Goal: Task Accomplishment & Management: Use online tool/utility

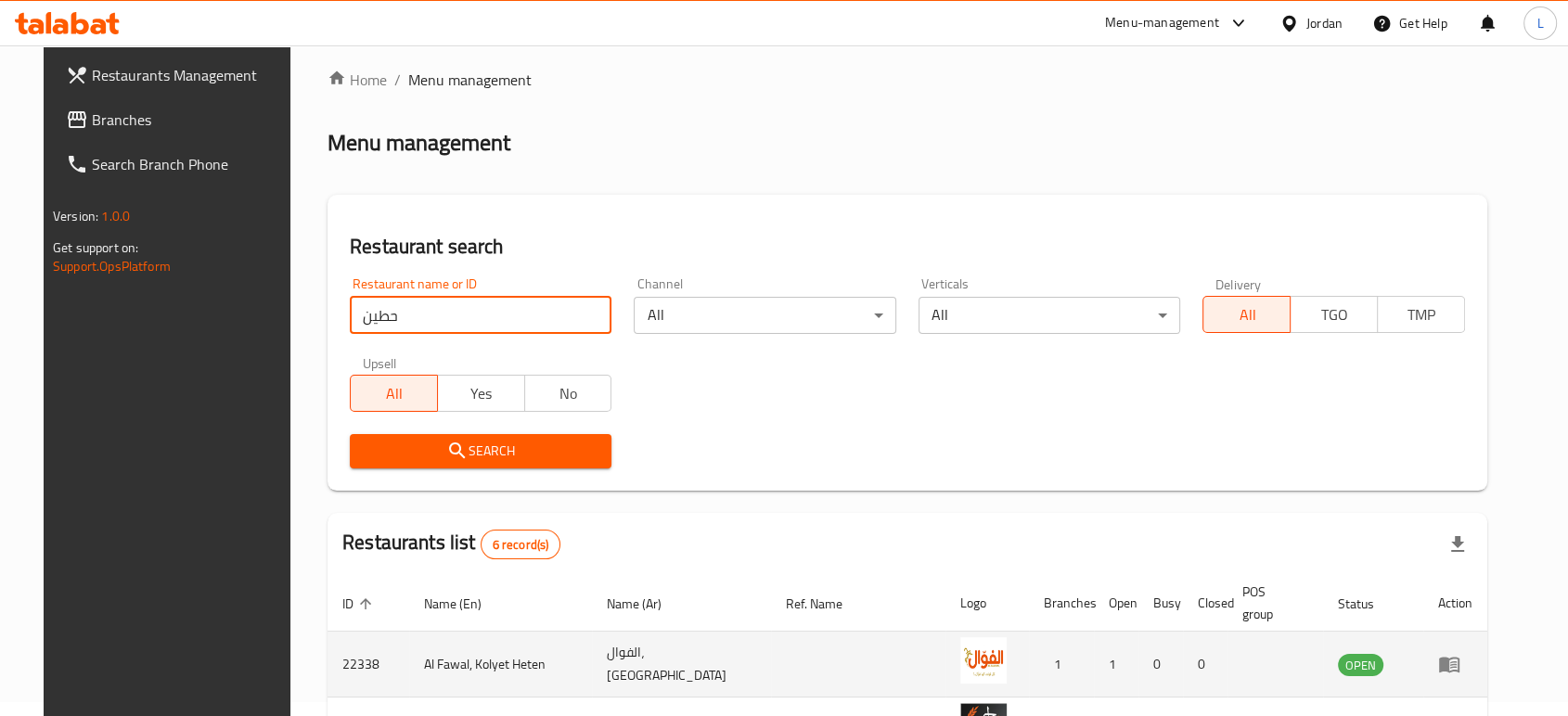
scroll to position [8, 0]
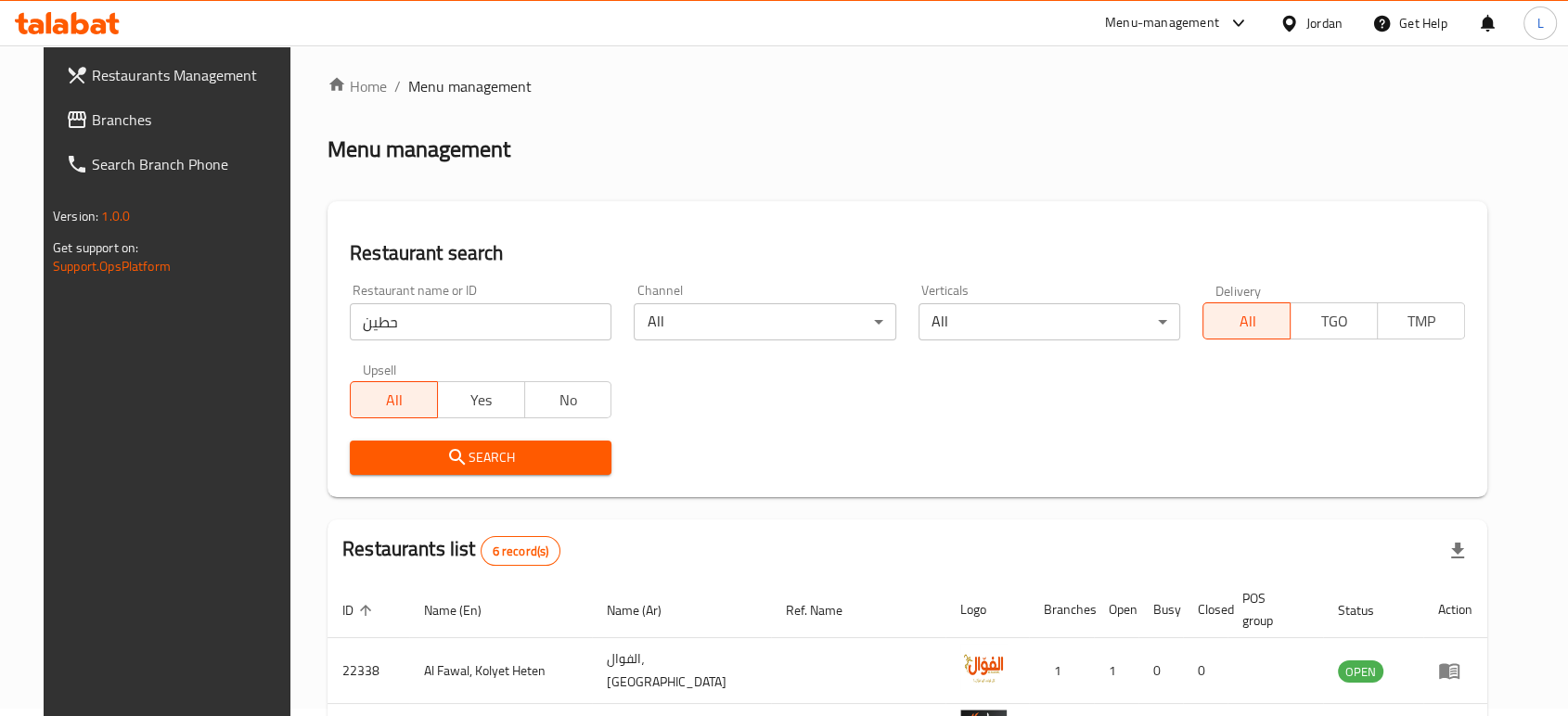
click at [1143, 16] on div "Menu-management" at bounding box center [1162, 23] width 114 height 22
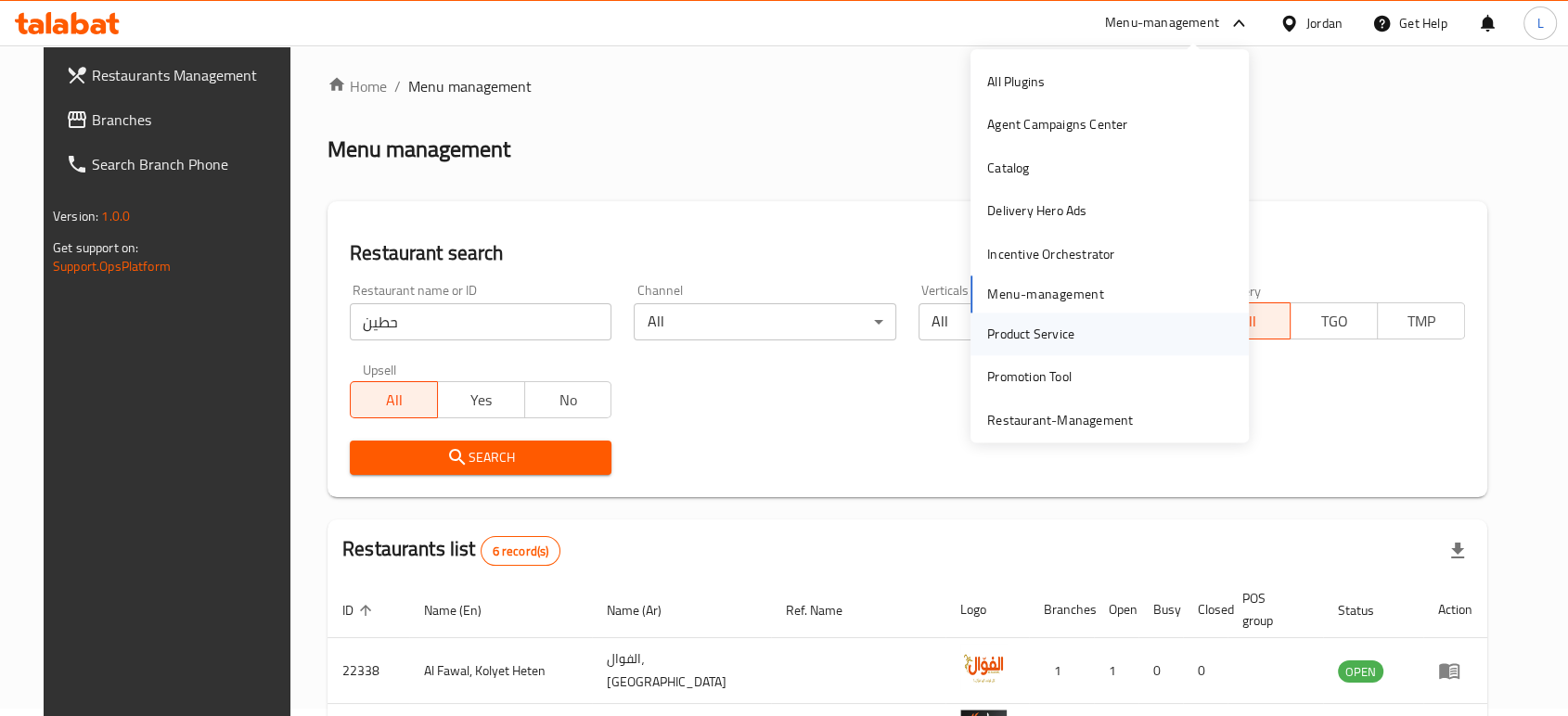
click at [1038, 330] on div "Product Service" at bounding box center [1031, 334] width 87 height 20
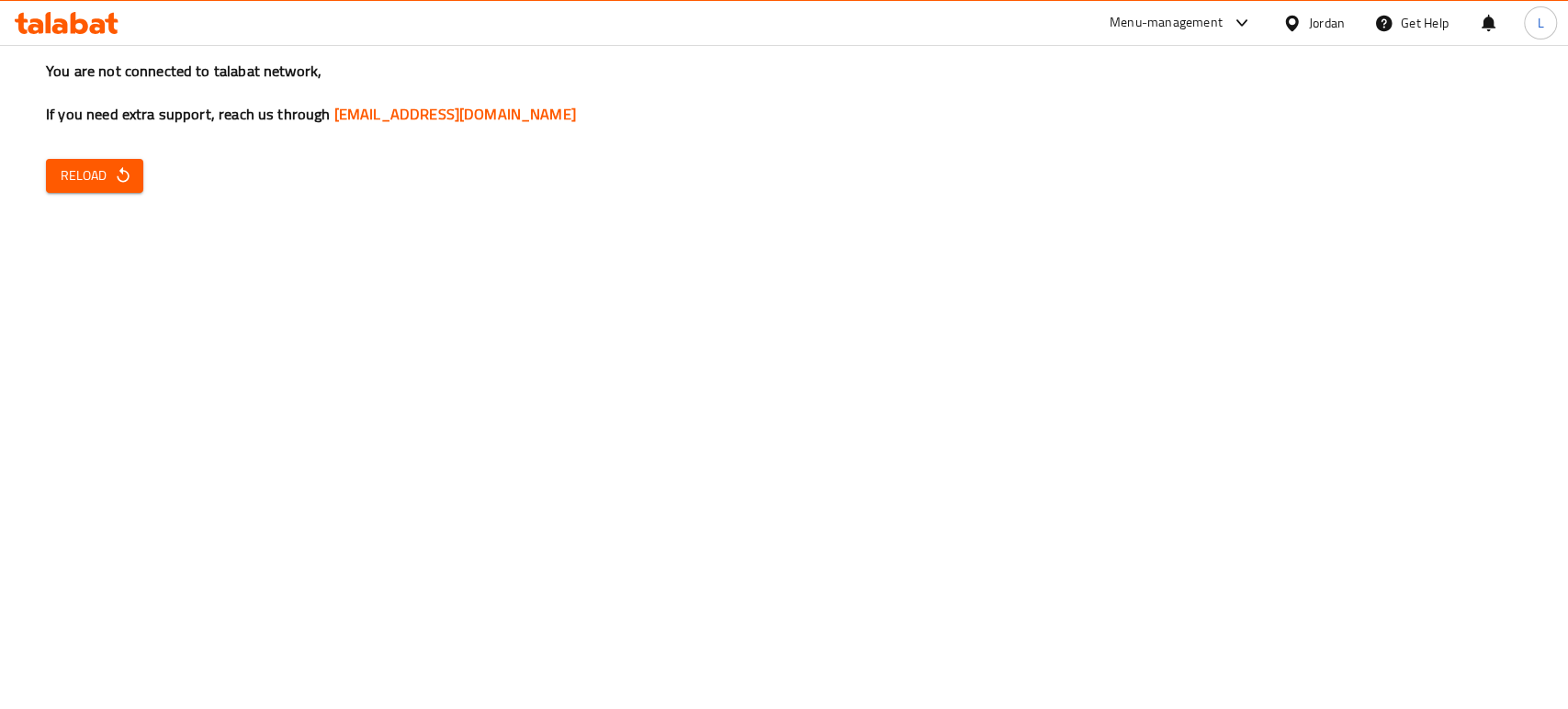
click at [104, 164] on span "Reload" at bounding box center [94, 176] width 68 height 23
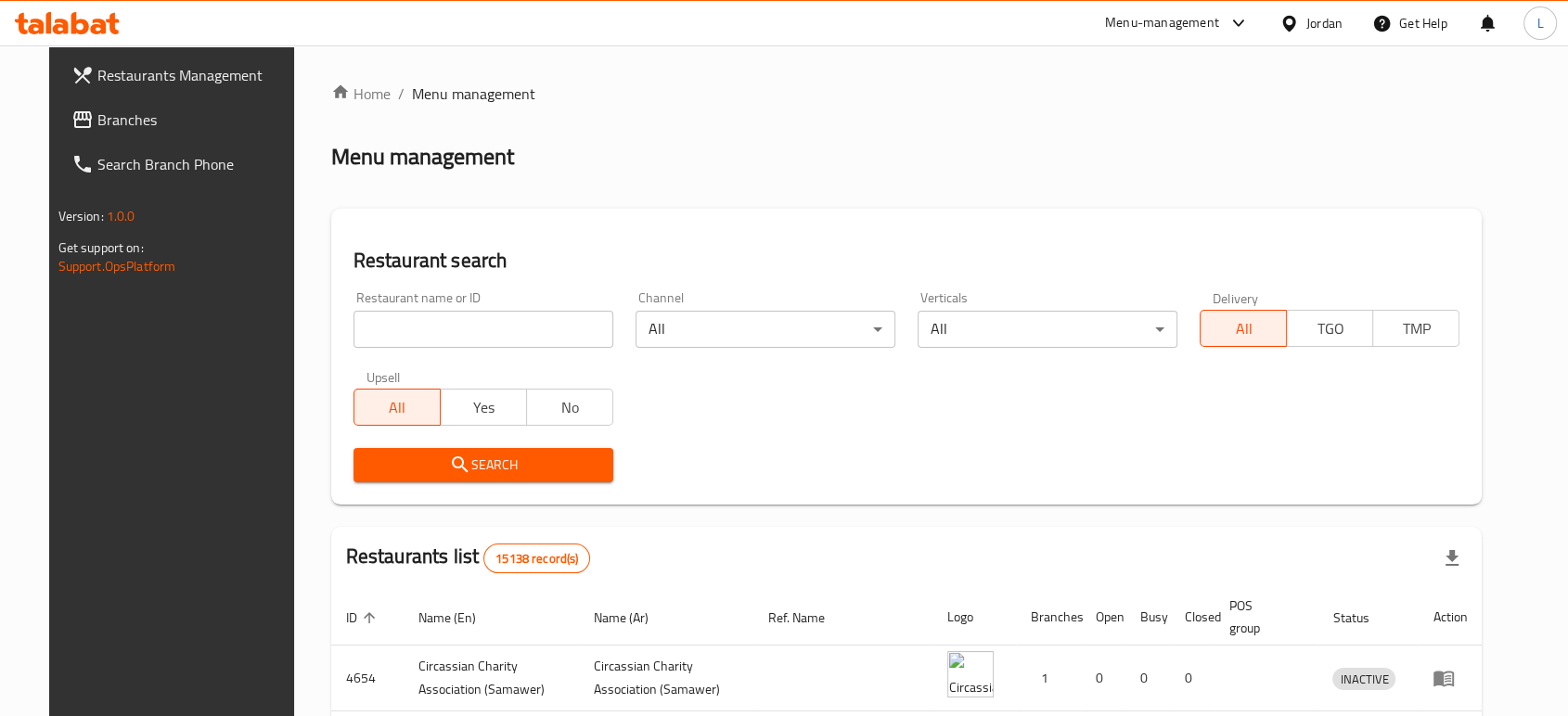
click at [1119, 23] on div "Menu-management" at bounding box center [1162, 23] width 114 height 22
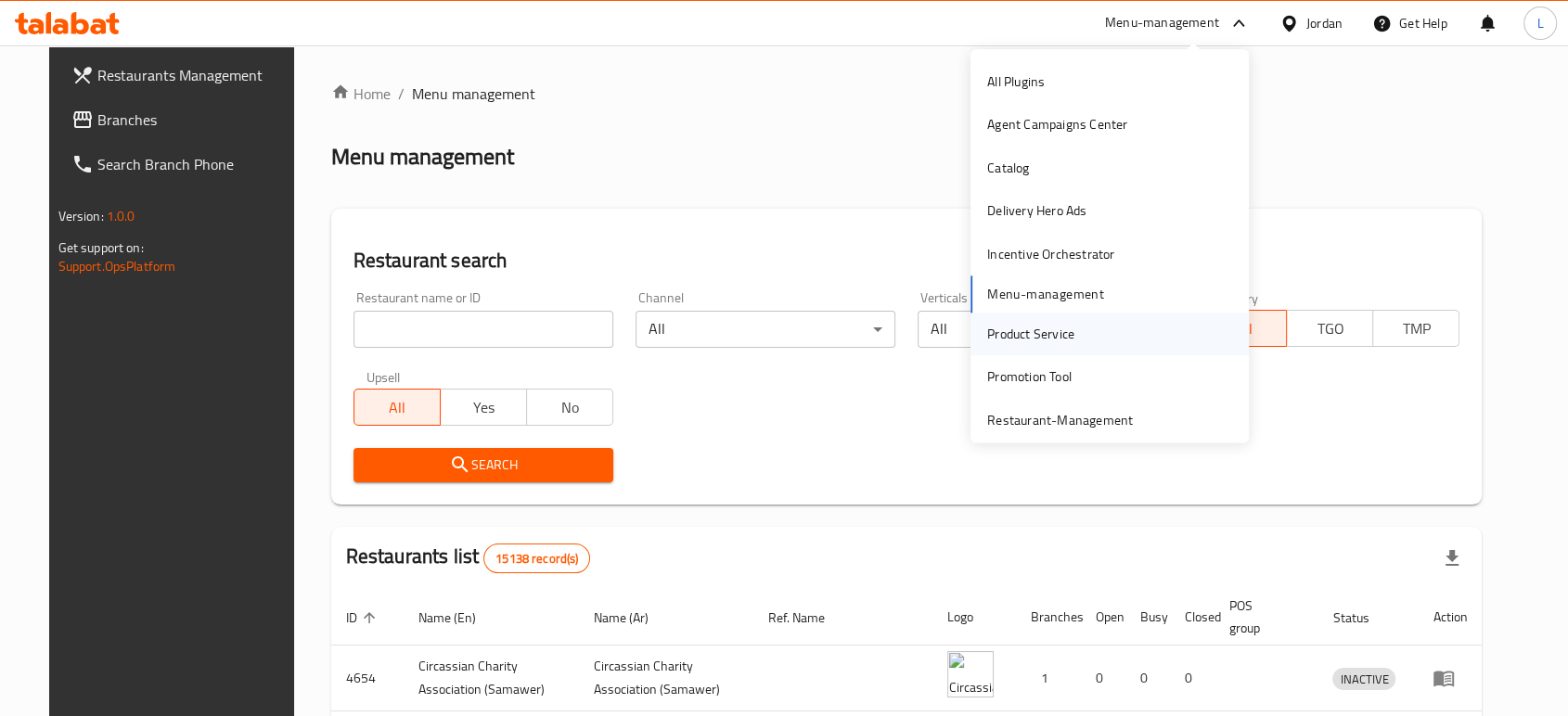
click at [1006, 340] on div "Product Service" at bounding box center [1031, 334] width 87 height 20
